Goal: Task Accomplishment & Management: Complete application form

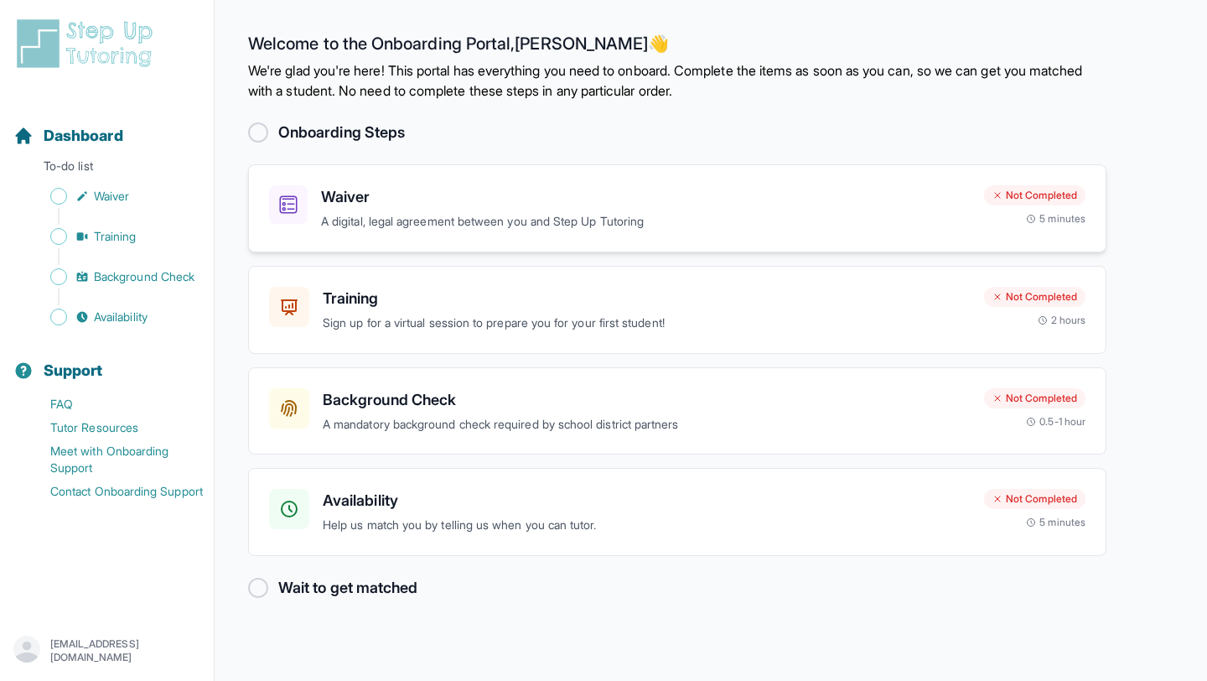
click at [382, 230] on div "Waiver A digital, legal agreement between you and Step Up Tutoring Not Complete…" at bounding box center [677, 208] width 858 height 88
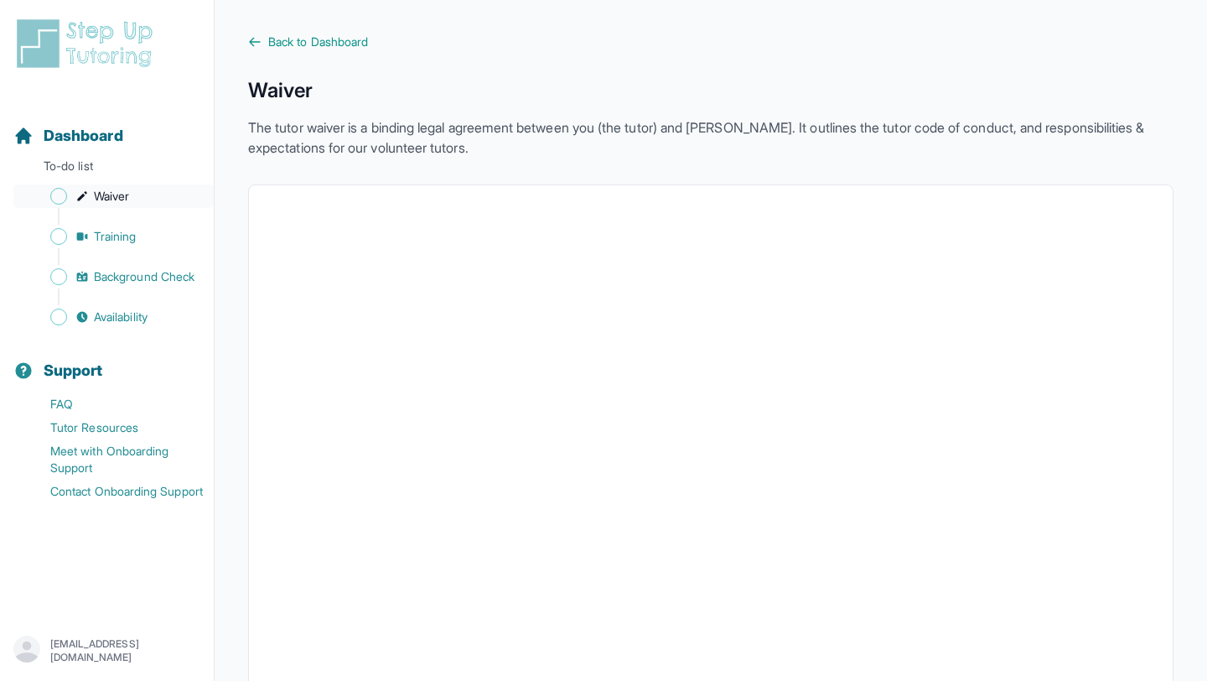
click at [101, 199] on span "Waiver" at bounding box center [111, 196] width 35 height 17
click at [78, 129] on span "Dashboard" at bounding box center [84, 135] width 80 height 23
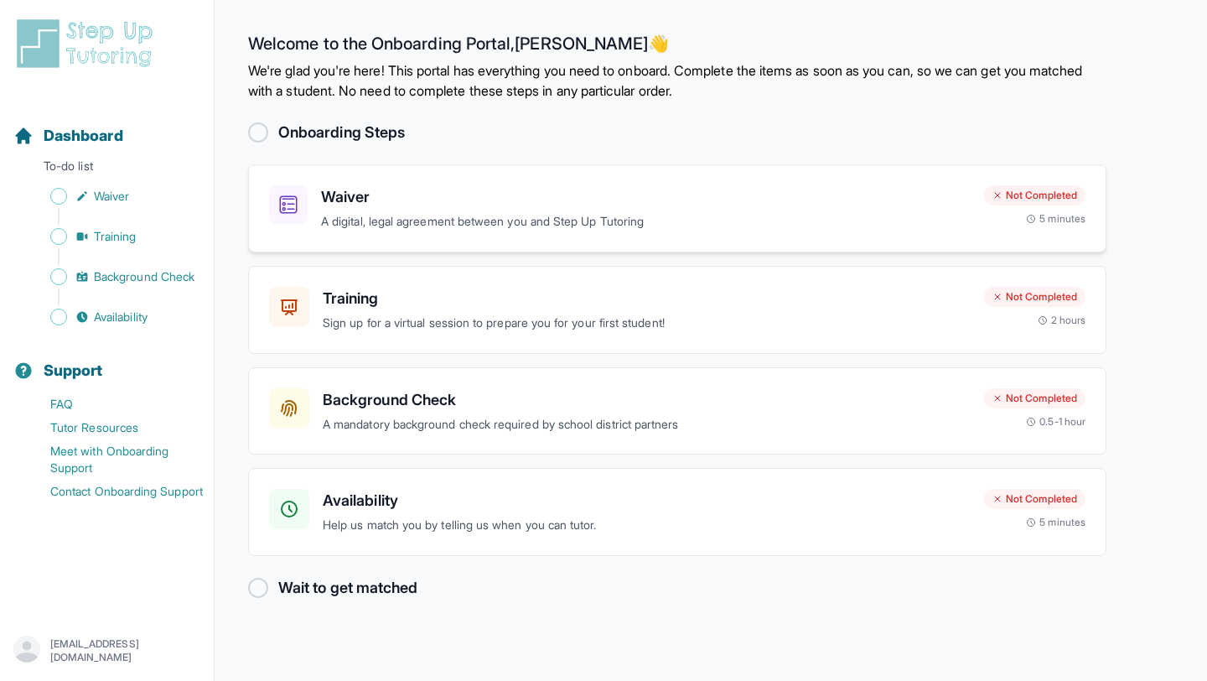
click at [615, 217] on p "A digital, legal agreement between you and Step Up Tutoring" at bounding box center [646, 221] width 650 height 19
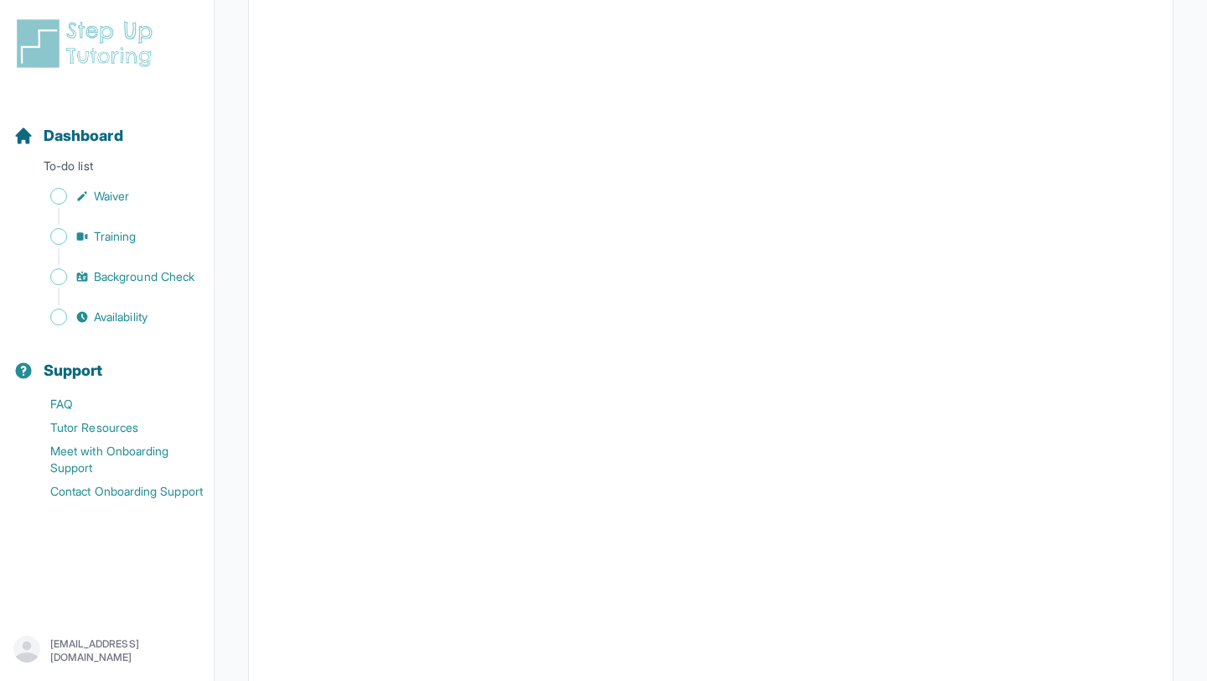
scroll to position [1425, 0]
click at [134, 143] on div "Dashboard" at bounding box center [107, 135] width 200 height 37
click at [134, 140] on div "Dashboard" at bounding box center [107, 135] width 200 height 37
click at [121, 167] on p "To-do list" at bounding box center [107, 169] width 200 height 23
click at [87, 44] on img at bounding box center [87, 44] width 149 height 54
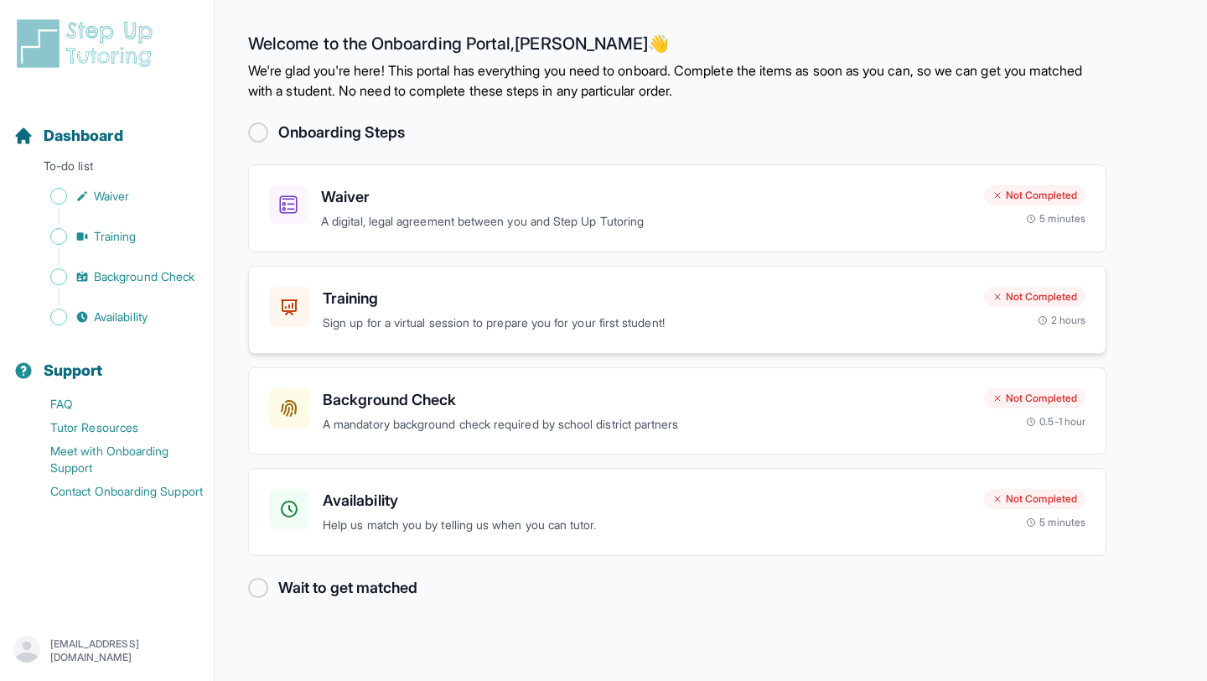
click at [473, 308] on h3 "Training" at bounding box center [647, 298] width 648 height 23
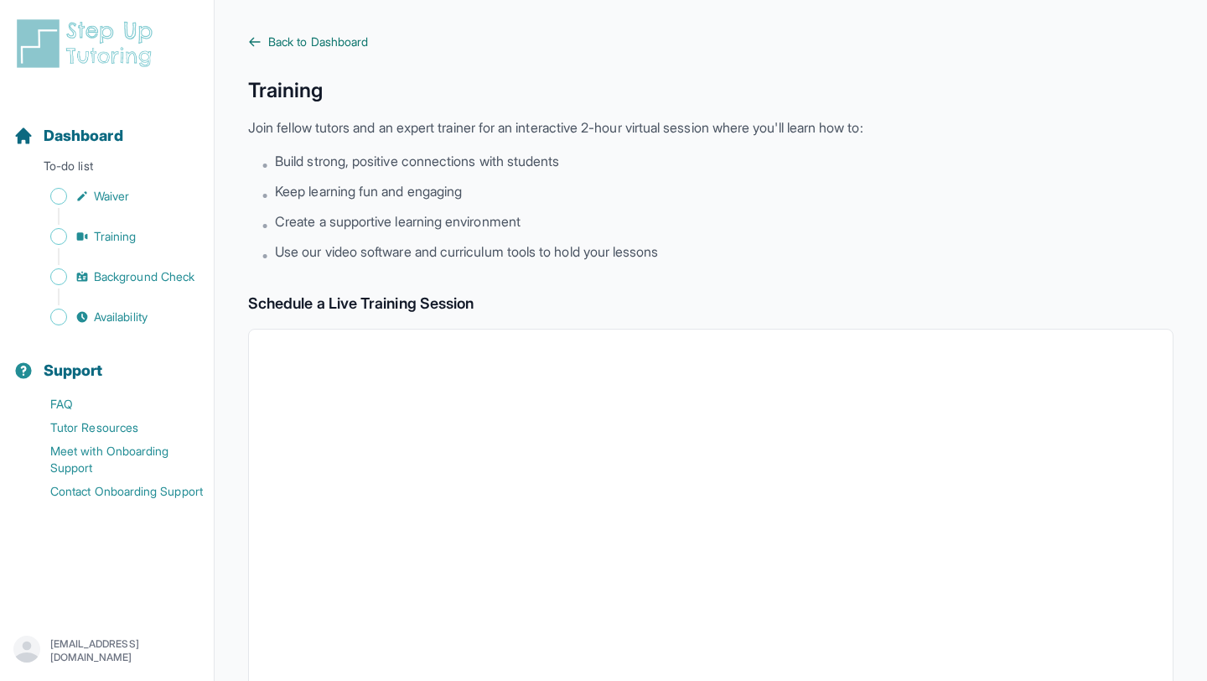
click at [300, 42] on span "Back to Dashboard" at bounding box center [318, 42] width 100 height 17
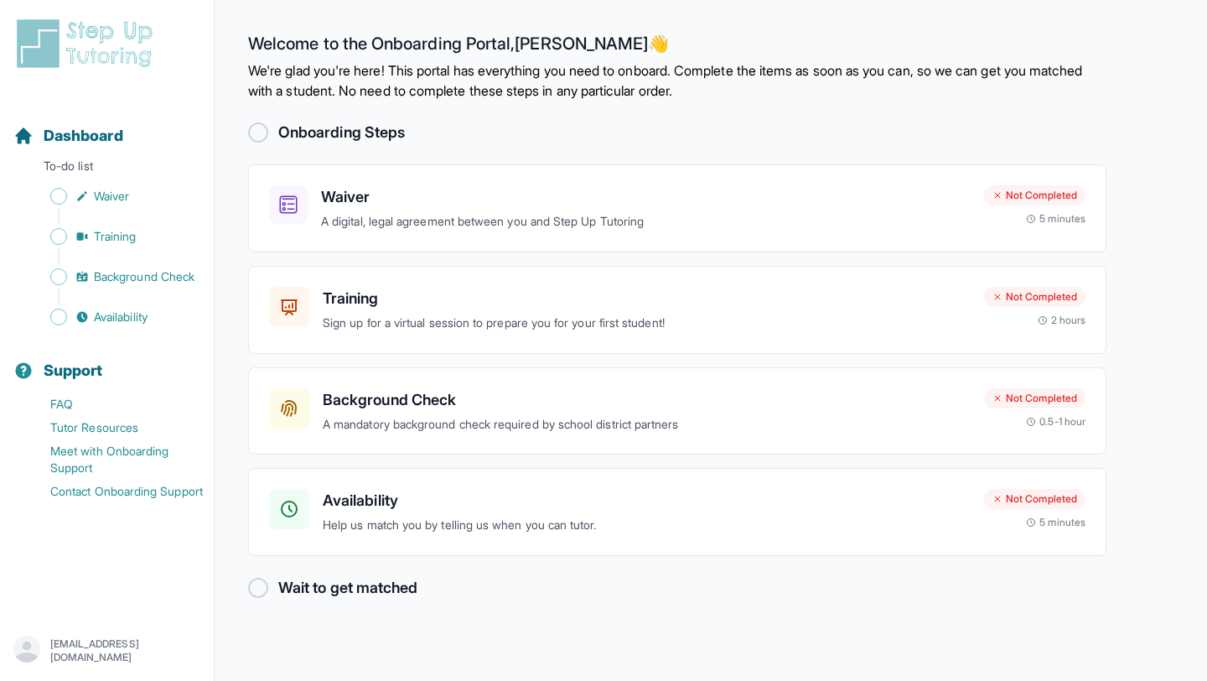
click at [261, 136] on div at bounding box center [258, 132] width 20 height 20
click at [286, 234] on div "Waiver A digital, legal agreement between you and Step Up Tutoring Not Complete…" at bounding box center [677, 208] width 858 height 88
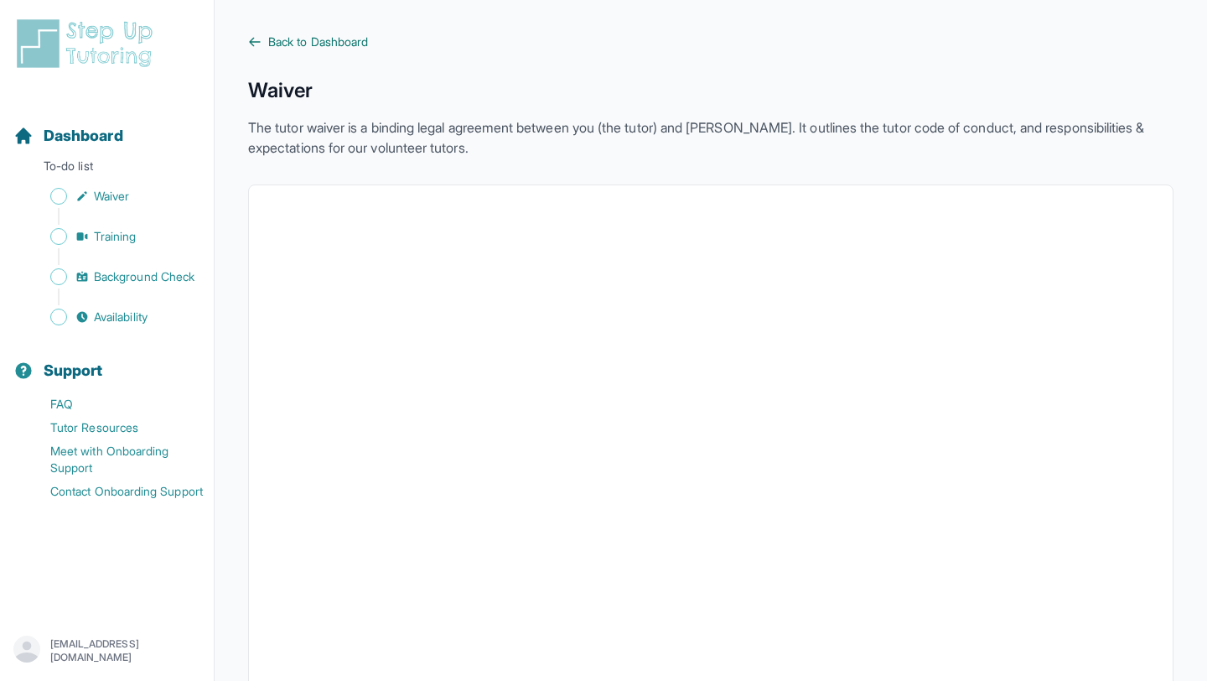
click at [295, 44] on span "Back to Dashboard" at bounding box center [318, 42] width 100 height 17
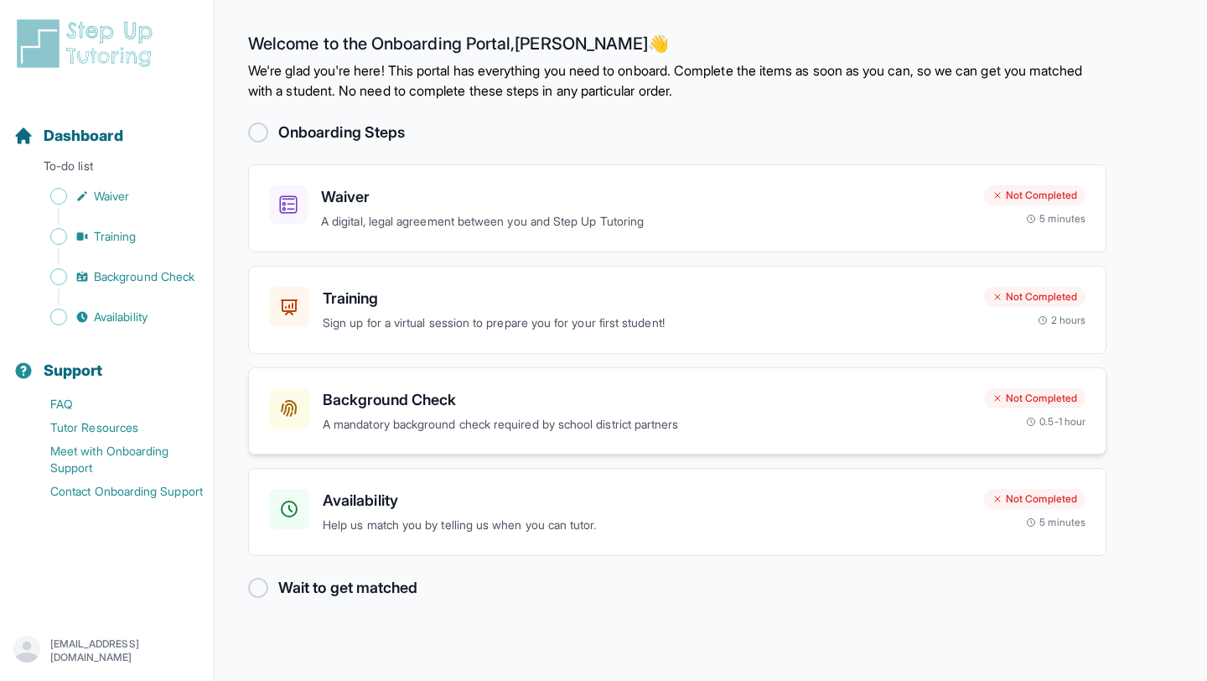
click at [393, 431] on p "A mandatory background check required by school district partners" at bounding box center [647, 424] width 648 height 19
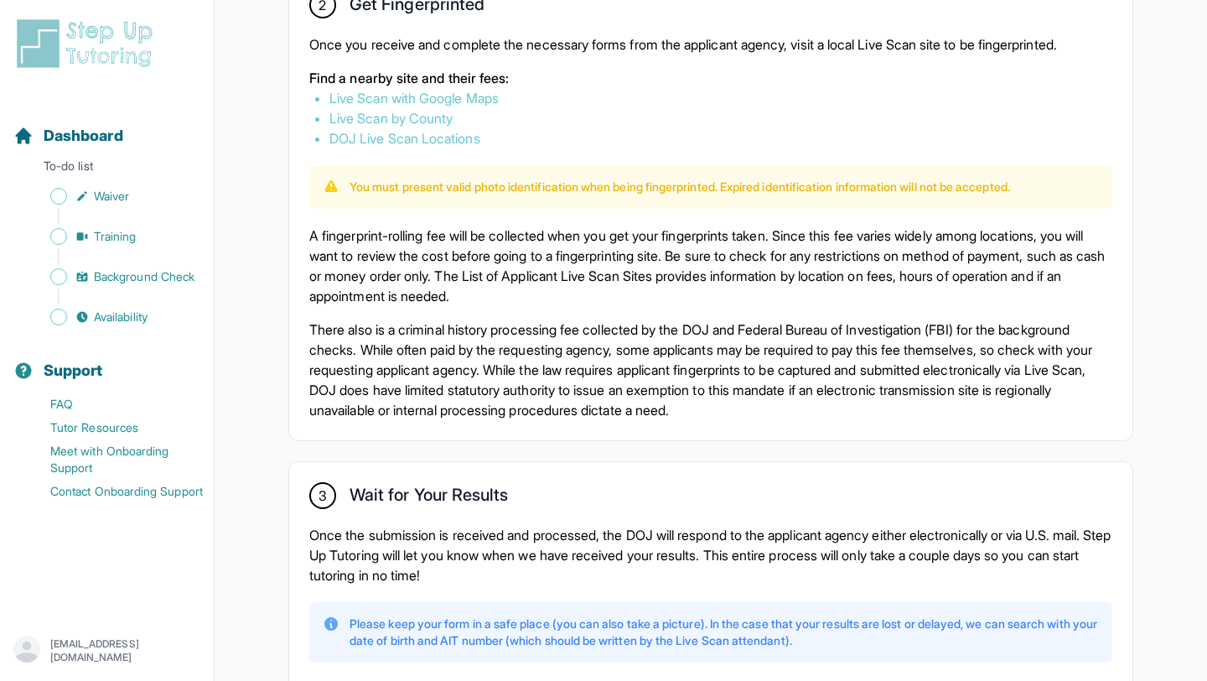
scroll to position [1127, 0]
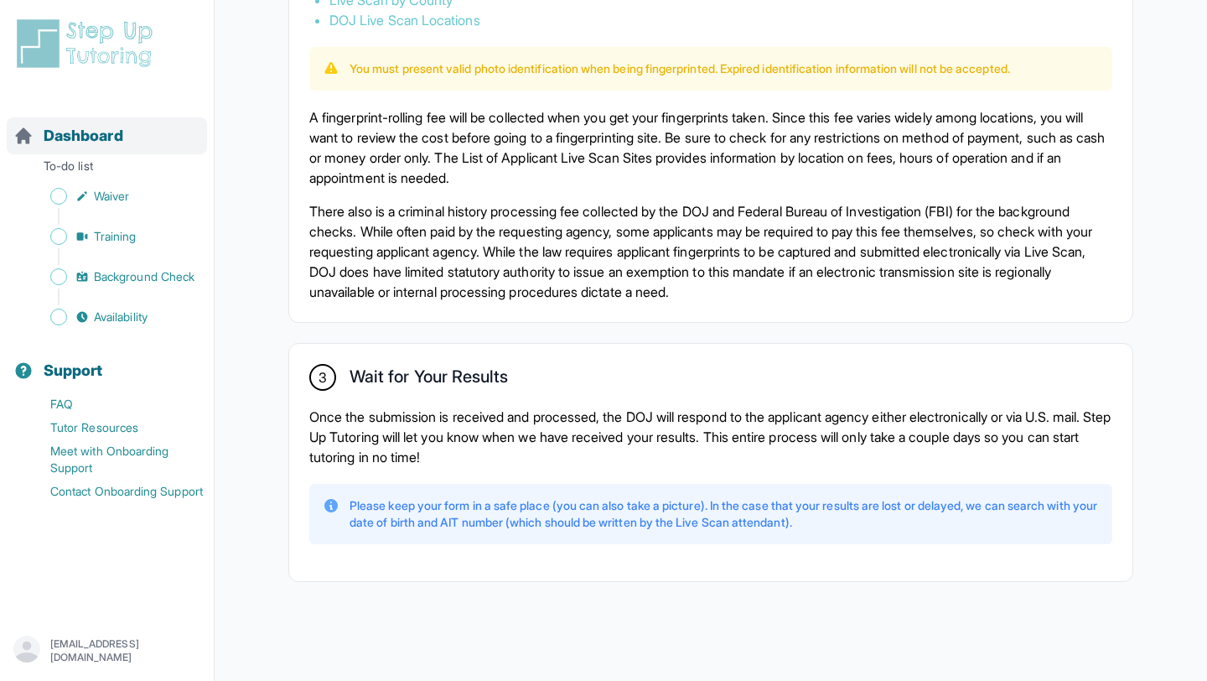
click at [120, 128] on span "Dashboard" at bounding box center [84, 135] width 80 height 23
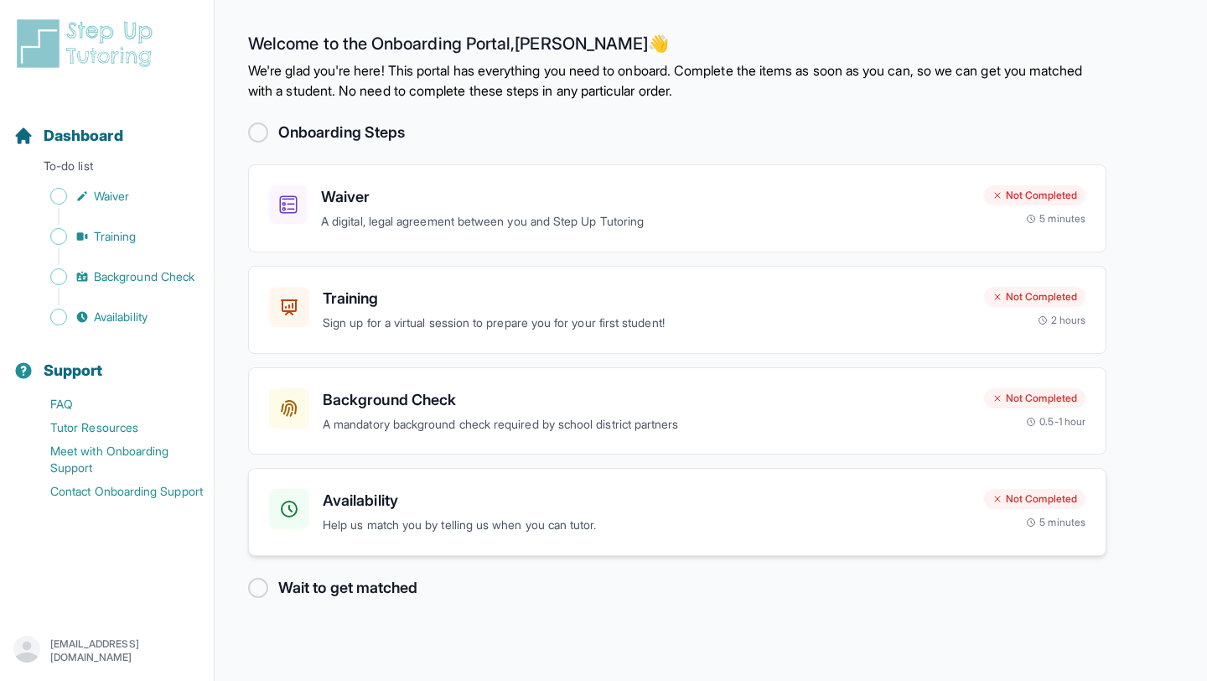
click at [451, 518] on p "Help us match you by telling us when you can tutor." at bounding box center [647, 524] width 648 height 19
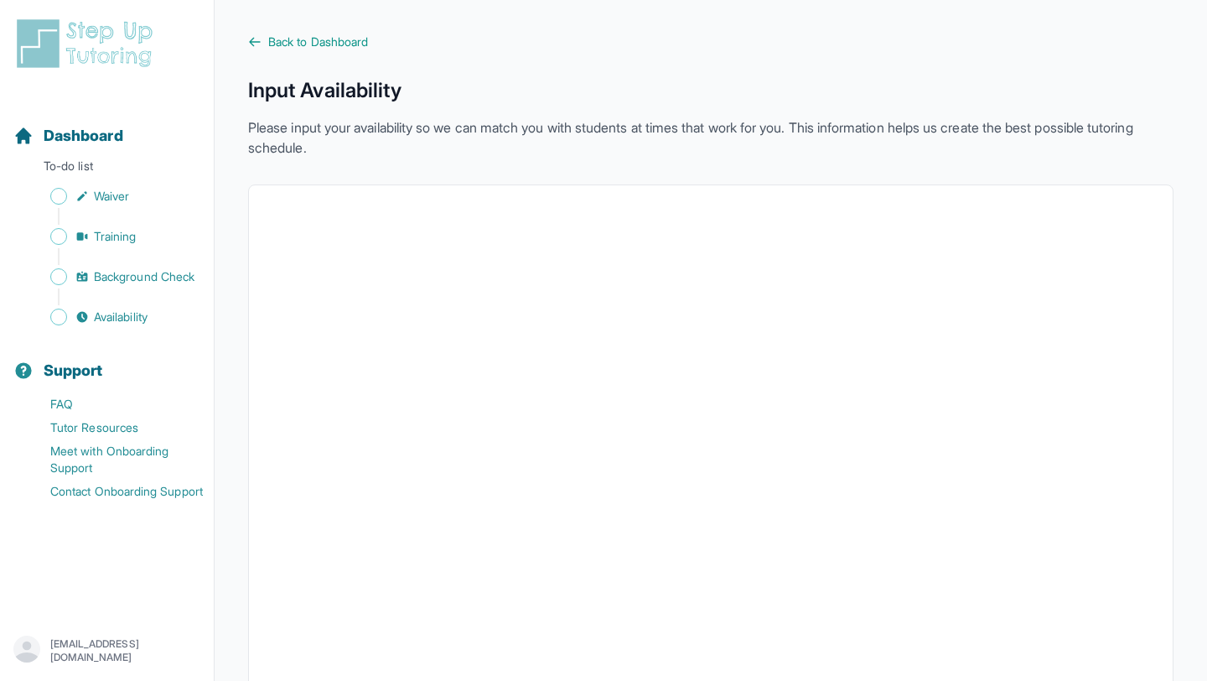
click at [286, 55] on div "Back to Dashboard Input Availability Please input your availability so we can m…" at bounding box center [710, 474] width 925 height 880
click at [286, 44] on span "Back to Dashboard" at bounding box center [318, 42] width 100 height 17
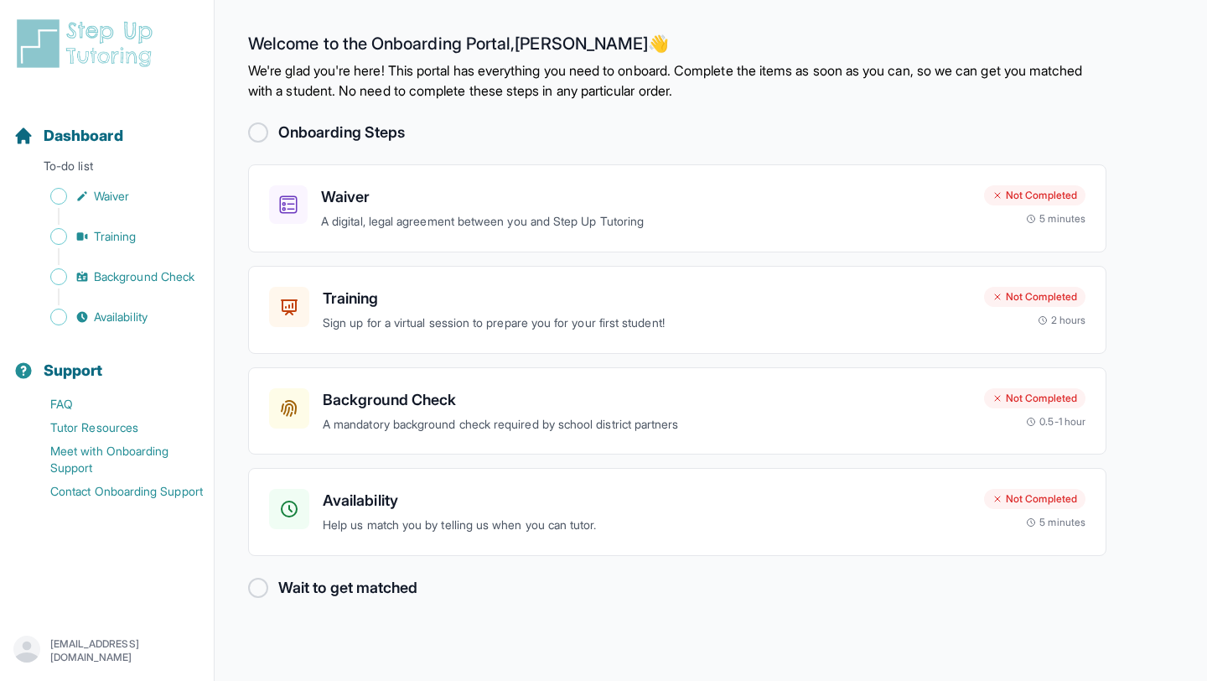
click at [258, 591] on div at bounding box center [258, 587] width 20 height 20
